Goal: Navigation & Orientation: Locate item on page

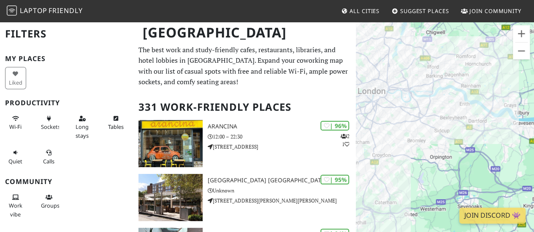
drag, startPoint x: 472, startPoint y: 109, endPoint x: 369, endPoint y: 1, distance: 149.2
click at [366, 0] on html "Laptop Friendly All Cities Suggest Places Join Community [GEOGRAPHIC_DATA] Filt…" at bounding box center [267, 116] width 534 height 232
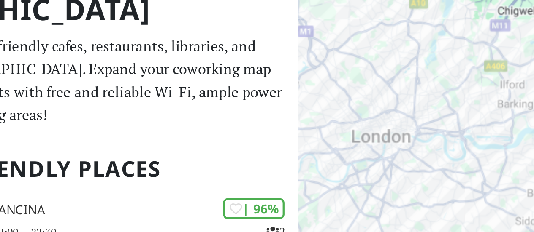
drag, startPoint x: 435, startPoint y: 81, endPoint x: 422, endPoint y: 52, distance: 31.1
click at [437, 32] on div "To navigate, press the arrow keys." at bounding box center [445, 137] width 178 height 232
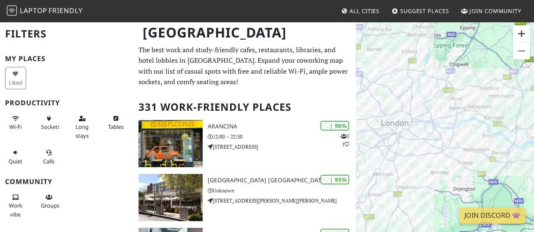
click at [526, 35] on button "Zoom in" at bounding box center [521, 33] width 17 height 17
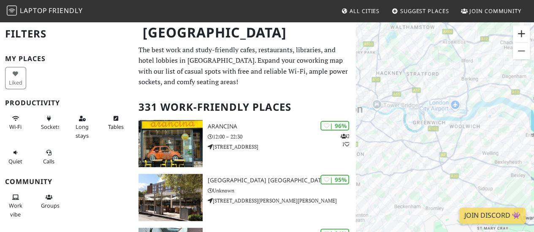
click at [526, 35] on button "Zoom in" at bounding box center [521, 33] width 17 height 17
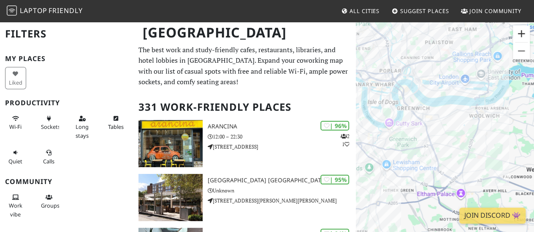
click at [526, 35] on button "Zoom in" at bounding box center [521, 33] width 17 height 17
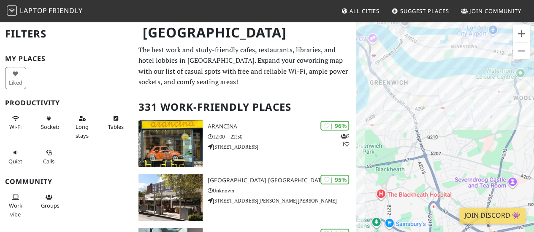
drag, startPoint x: 402, startPoint y: 90, endPoint x: 539, endPoint y: 148, distance: 148.4
click at [533, 146] on html "Laptop Friendly All Cities Suggest Places Join Community [GEOGRAPHIC_DATA] Filt…" at bounding box center [267, 116] width 534 height 232
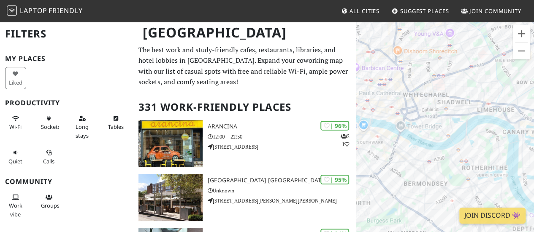
drag, startPoint x: 397, startPoint y: 57, endPoint x: 483, endPoint y: 96, distance: 95.1
click at [483, 96] on div "To navigate, press the arrow keys." at bounding box center [445, 137] width 178 height 232
click at [522, 30] on button "Zoom in" at bounding box center [521, 33] width 17 height 17
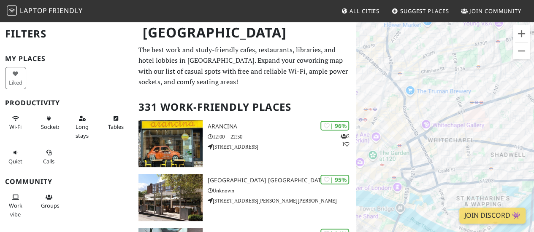
drag, startPoint x: 418, startPoint y: 43, endPoint x: 461, endPoint y: 131, distance: 97.9
click at [461, 131] on div "To navigate, press the arrow keys." at bounding box center [445, 137] width 178 height 232
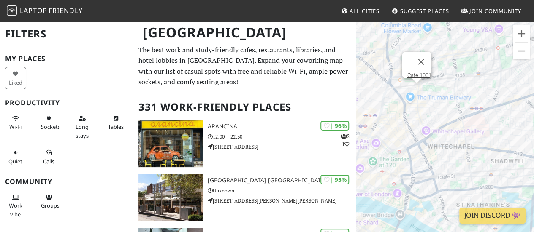
click at [415, 92] on div "To navigate, press the arrow keys. Cafe 1001" at bounding box center [445, 137] width 178 height 232
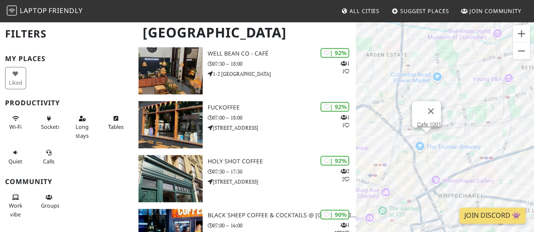
scroll to position [343, 0]
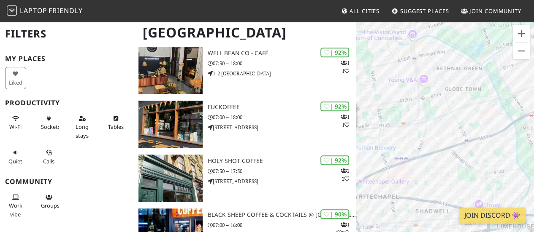
drag, startPoint x: 485, startPoint y: 131, endPoint x: 398, endPoint y: 132, distance: 87.3
click at [398, 132] on div "To navigate, press the arrow keys. Cafe 1001" at bounding box center [445, 137] width 178 height 232
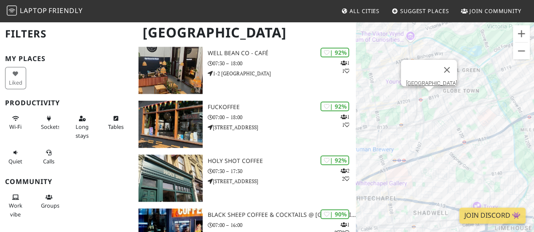
click at [428, 102] on div "To navigate, press the arrow keys. Cafe [GEOGRAPHIC_DATA]" at bounding box center [445, 137] width 178 height 232
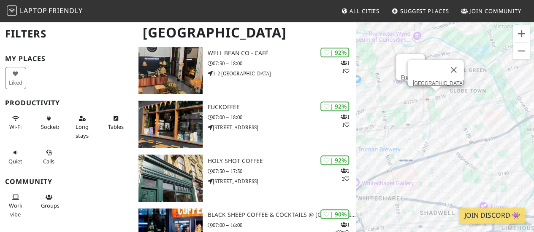
click at [407, 97] on div "To navigate, press the arrow keys. [GEOGRAPHIC_DATA] Fuckoffee" at bounding box center [445, 137] width 178 height 232
click at [414, 97] on div "To navigate, press the arrow keys. [GEOGRAPHIC_DATA] [GEOGRAPHIC_DATA]" at bounding box center [445, 137] width 178 height 232
click at [407, 91] on div "To navigate, press the arrow keys. Bethnal Green Tavern Fuckoffee" at bounding box center [445, 137] width 178 height 232
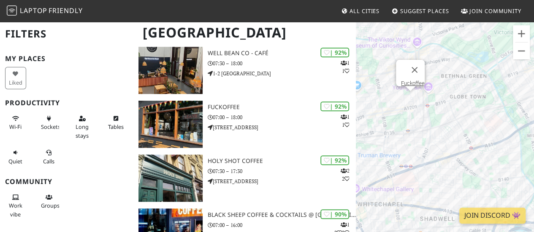
click at [451, 84] on div "To navigate, press the arrow keys. Fuckoffee" at bounding box center [445, 137] width 178 height 232
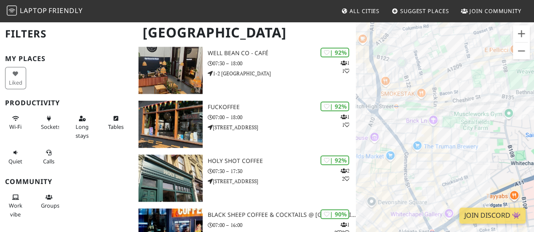
drag, startPoint x: 388, startPoint y: 129, endPoint x: 532, endPoint y: 75, distance: 154.0
click at [533, 75] on div "To navigate, press the arrow keys. Fuckoffee" at bounding box center [445, 137] width 178 height 232
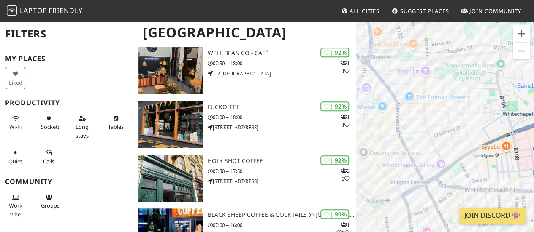
drag, startPoint x: 472, startPoint y: 125, endPoint x: 466, endPoint y: 79, distance: 46.8
click at [466, 79] on div "To navigate, press the arrow keys. Fuckoffee" at bounding box center [445, 137] width 178 height 232
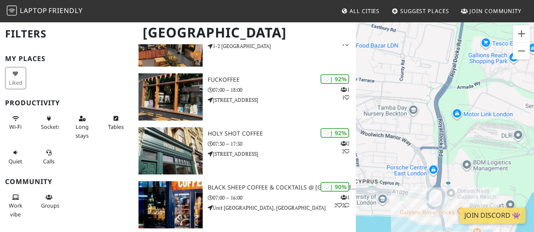
scroll to position [371, 0]
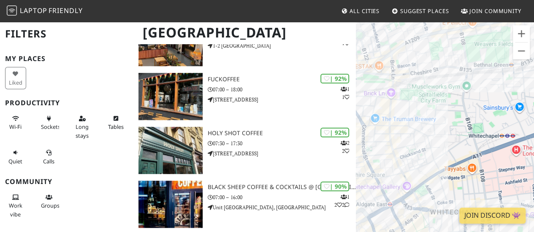
drag, startPoint x: 397, startPoint y: 127, endPoint x: 443, endPoint y: 108, distance: 50.3
click at [451, 93] on div "To navigate, press the arrow keys. Fuckoffee" at bounding box center [445, 137] width 178 height 232
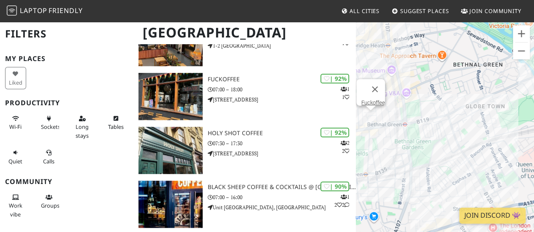
drag, startPoint x: 413, startPoint y: 153, endPoint x: 489, endPoint y: 94, distance: 96.9
click at [483, 94] on div "To navigate, press the arrow keys. Fuckoffee" at bounding box center [445, 137] width 178 height 232
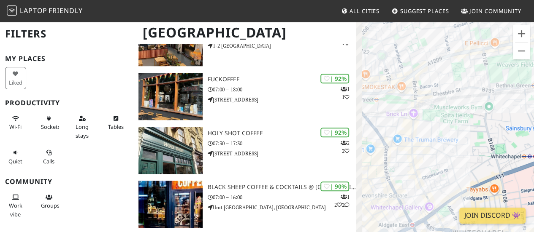
drag, startPoint x: 422, startPoint y: 99, endPoint x: 478, endPoint y: 111, distance: 57.8
click at [478, 111] on div "To navigate, press the arrow keys. Fuckoffee" at bounding box center [445, 137] width 178 height 232
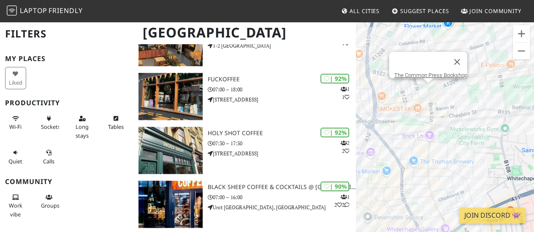
click at [430, 87] on div "To navigate, press the arrow keys. Fuckoffee The Common Press Bookshop" at bounding box center [445, 137] width 178 height 232
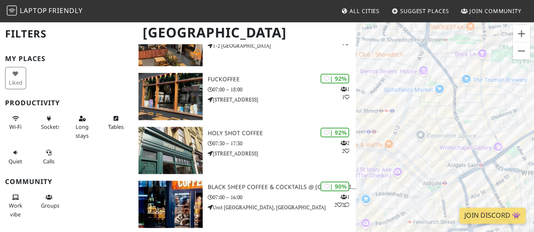
drag, startPoint x: 449, startPoint y: 137, endPoint x: 504, endPoint y: 49, distance: 104.2
click at [504, 49] on div "To navigate, press the arrow keys. The Common Press Bookshop" at bounding box center [445, 137] width 178 height 232
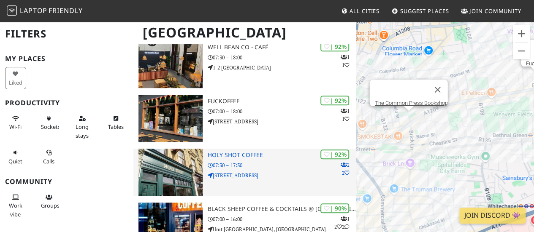
scroll to position [349, 0]
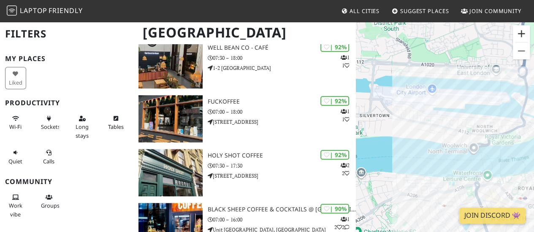
drag, startPoint x: 410, startPoint y: 92, endPoint x: 521, endPoint y: 32, distance: 126.8
click at [521, 32] on div "To navigate, press the arrow keys. The Common Press Bookshop Keyboard shortcuts…" at bounding box center [445, 137] width 178 height 232
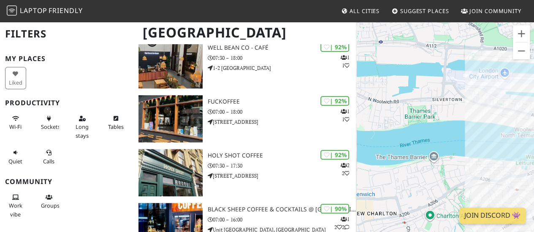
drag, startPoint x: 418, startPoint y: 88, endPoint x: 540, endPoint y: 75, distance: 122.7
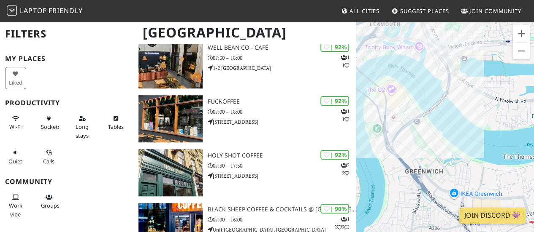
drag, startPoint x: 424, startPoint y: 86, endPoint x: 495, endPoint y: 65, distance: 74.8
click at [487, 65] on div "To navigate, press the arrow keys. The Common Press Bookshop" at bounding box center [445, 137] width 178 height 232
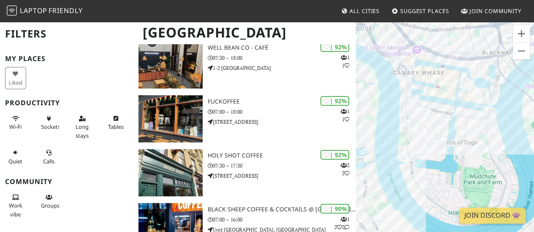
drag, startPoint x: 459, startPoint y: 60, endPoint x: 508, endPoint y: 96, distance: 60.3
click at [508, 96] on div "To navigate, press the arrow keys. The Common Press Bookshop" at bounding box center [445, 137] width 178 height 232
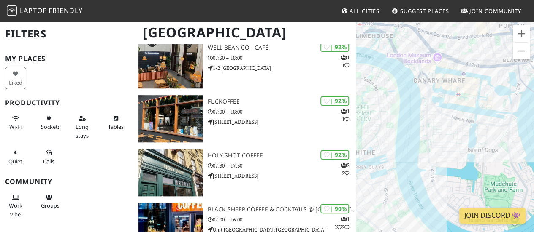
drag, startPoint x: 428, startPoint y: 47, endPoint x: 476, endPoint y: 85, distance: 61.6
click at [443, 61] on div "To navigate, press the arrow keys. The Common Press Bookshop" at bounding box center [445, 137] width 178 height 232
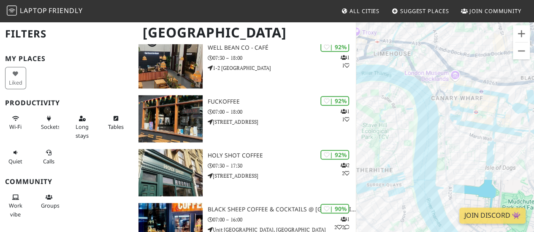
drag, startPoint x: 450, startPoint y: 70, endPoint x: 486, endPoint y: 110, distance: 54.1
click at [483, 104] on div "To navigate, press the arrow keys. The Common Press Bookshop" at bounding box center [445, 137] width 178 height 232
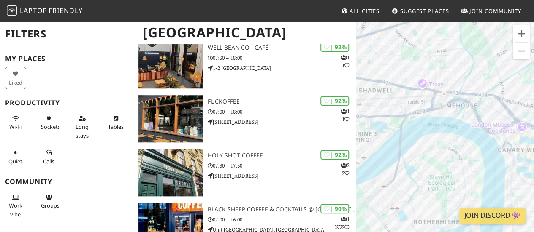
drag, startPoint x: 437, startPoint y: 64, endPoint x: 490, endPoint y: 116, distance: 74.0
click at [490, 116] on div "To navigate, press the arrow keys. The Common Press Bookshop" at bounding box center [445, 137] width 178 height 232
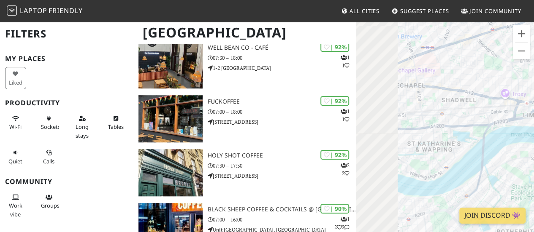
drag, startPoint x: 428, startPoint y: 83, endPoint x: 518, endPoint y: 67, distance: 91.2
click at [518, 67] on div "To navigate, press the arrow keys. The Common Press Bookshop" at bounding box center [445, 137] width 178 height 232
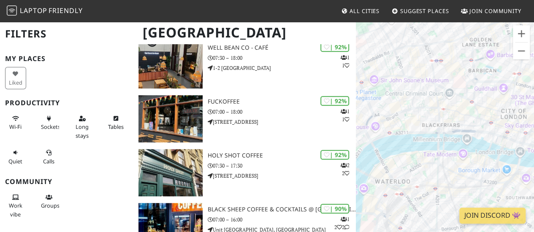
drag, startPoint x: 441, startPoint y: 91, endPoint x: 533, endPoint y: 129, distance: 99.1
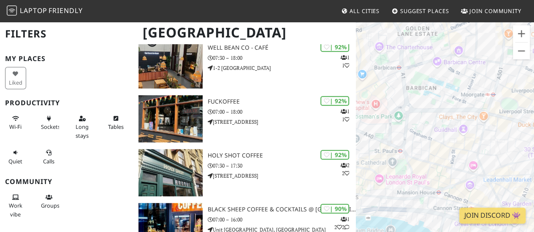
drag, startPoint x: 484, startPoint y: 79, endPoint x: 426, endPoint y: 105, distance: 63.4
click at [406, 137] on div "To navigate, press the arrow keys. The Common Press Bookshop" at bounding box center [445, 137] width 178 height 232
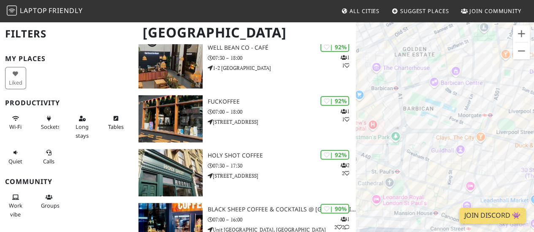
drag, startPoint x: 438, startPoint y: 93, endPoint x: 435, endPoint y: 116, distance: 23.4
click at [435, 116] on div "To navigate, press the arrow keys. The Common Press Bookshop" at bounding box center [445, 137] width 178 height 232
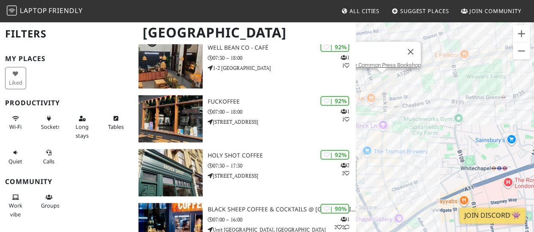
drag, startPoint x: 385, startPoint y: 124, endPoint x: 487, endPoint y: 75, distance: 113.2
click at [487, 75] on div "To navigate, press the arrow keys. The Common Press Bookshop" at bounding box center [445, 137] width 178 height 232
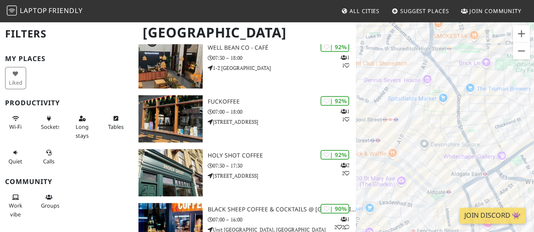
drag, startPoint x: 395, startPoint y: 127, endPoint x: 499, endPoint y: 65, distance: 122.0
click at [499, 65] on div "To navigate, press the arrow keys. The Common Press Bookshop" at bounding box center [445, 137] width 178 height 232
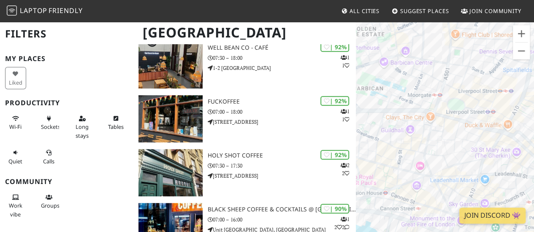
drag, startPoint x: 388, startPoint y: 165, endPoint x: 488, endPoint y: 53, distance: 150.6
click at [488, 53] on div "To navigate, press the arrow keys. The Common Press Bookshop" at bounding box center [445, 137] width 178 height 232
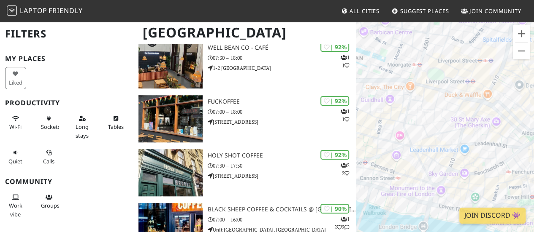
drag, startPoint x: 420, startPoint y: 113, endPoint x: 385, endPoint y: 65, distance: 59.7
click at [385, 65] on div "To navigate, press the arrow keys. The Common Press Bookshop" at bounding box center [445, 137] width 178 height 232
